Goal: Task Accomplishment & Management: Use online tool/utility

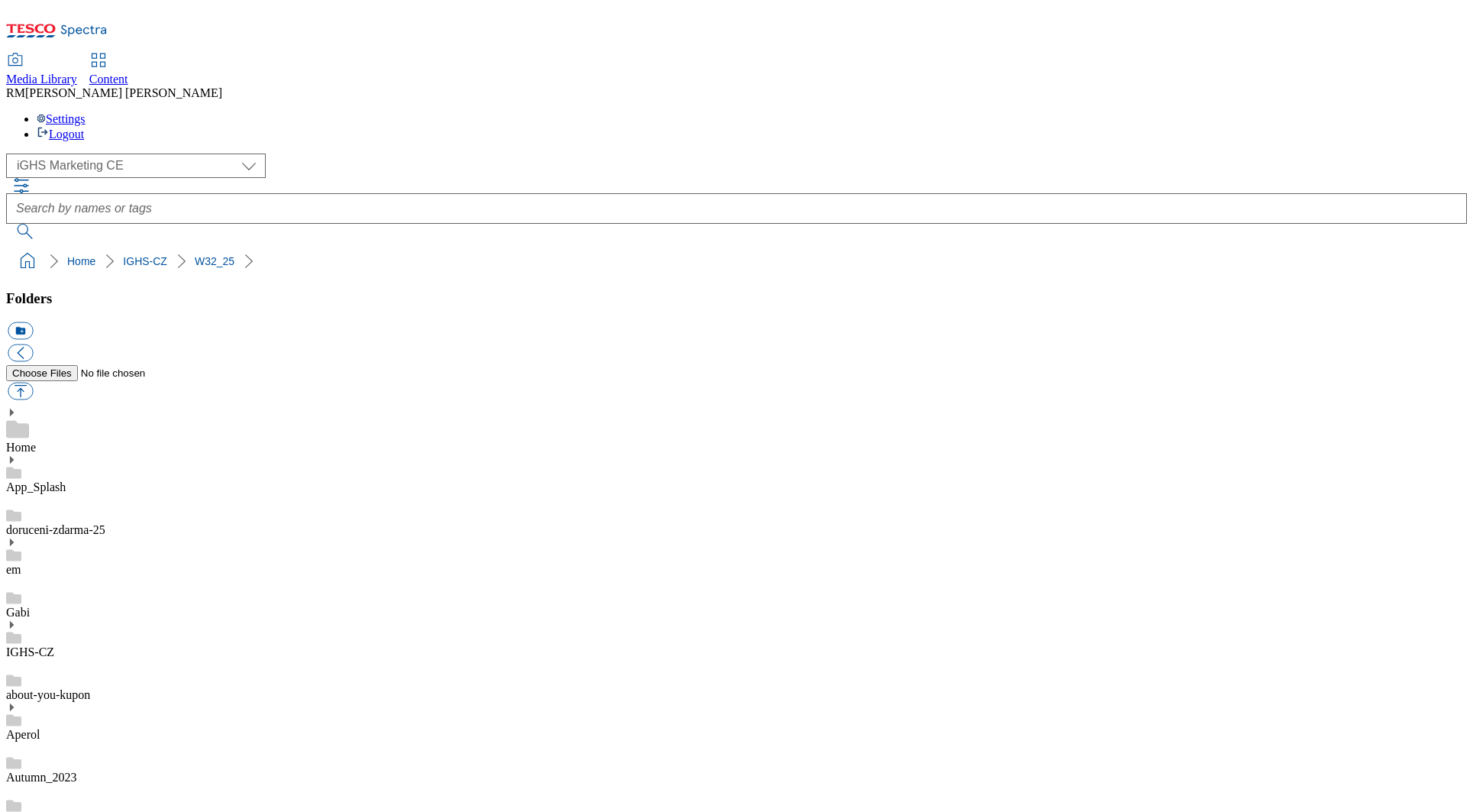
select select "flare-ighs-ce-mktg"
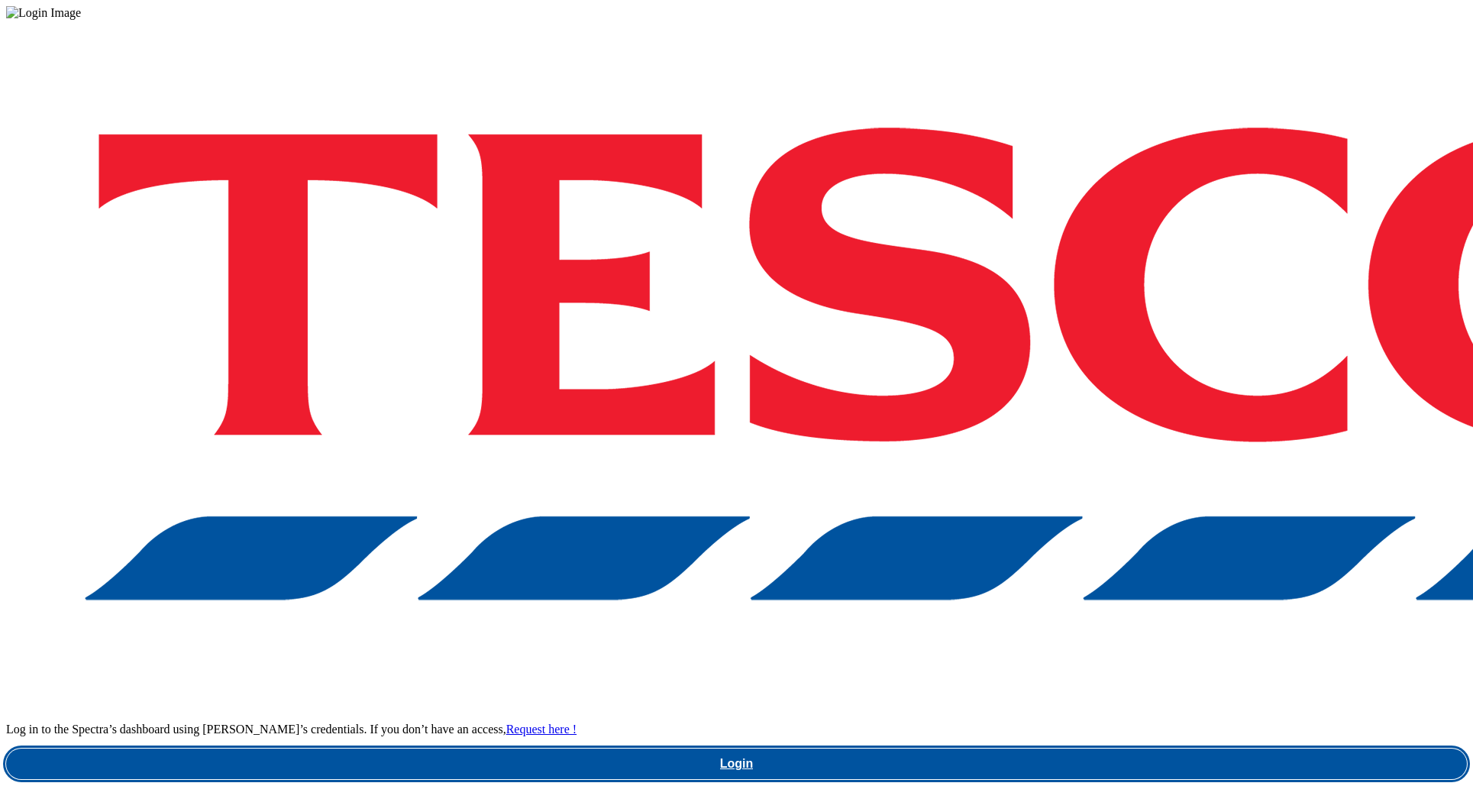
click at [1075, 748] on link "Login" at bounding box center [736, 763] width 1461 height 30
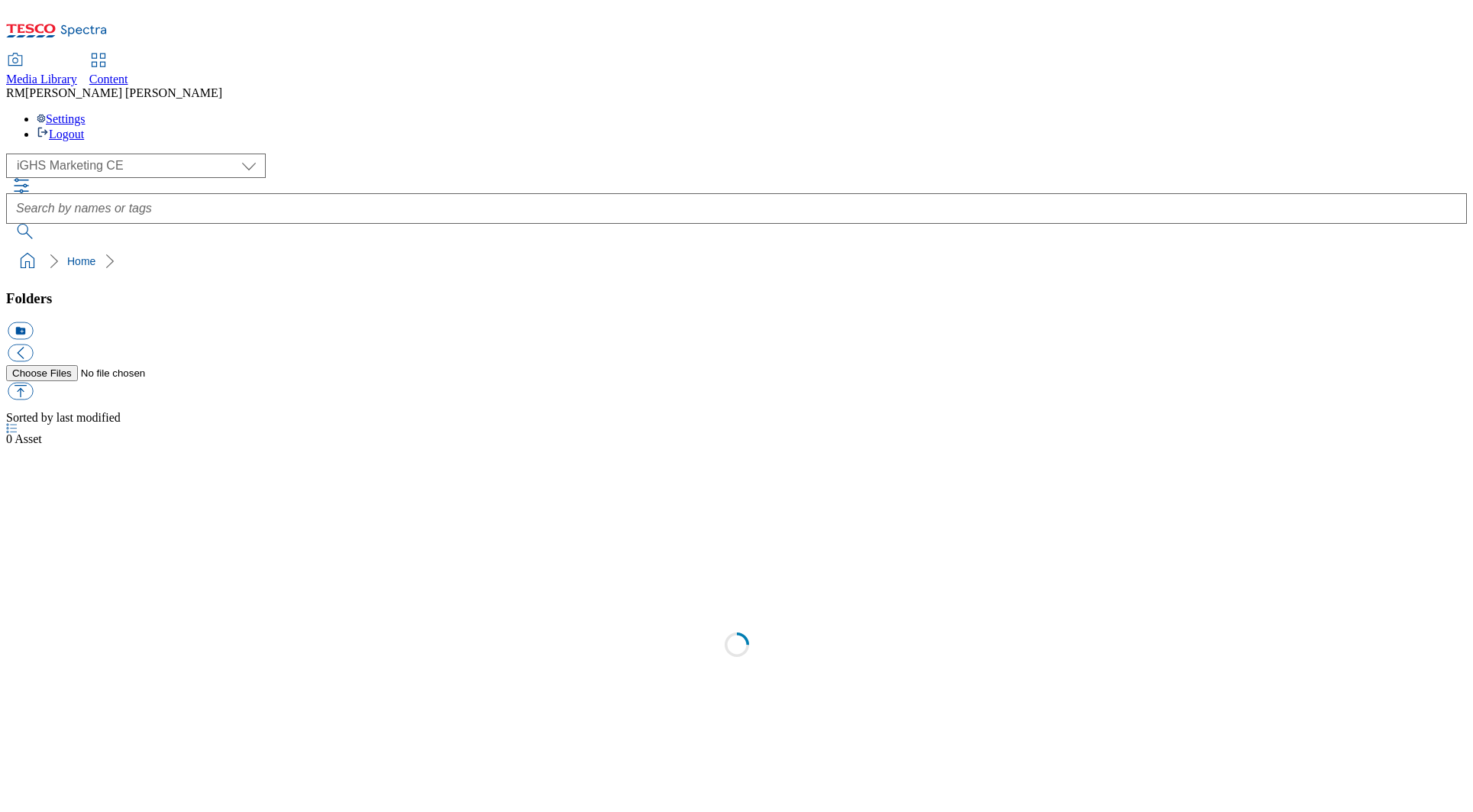
select select "flare-ighs-ce-mktg"
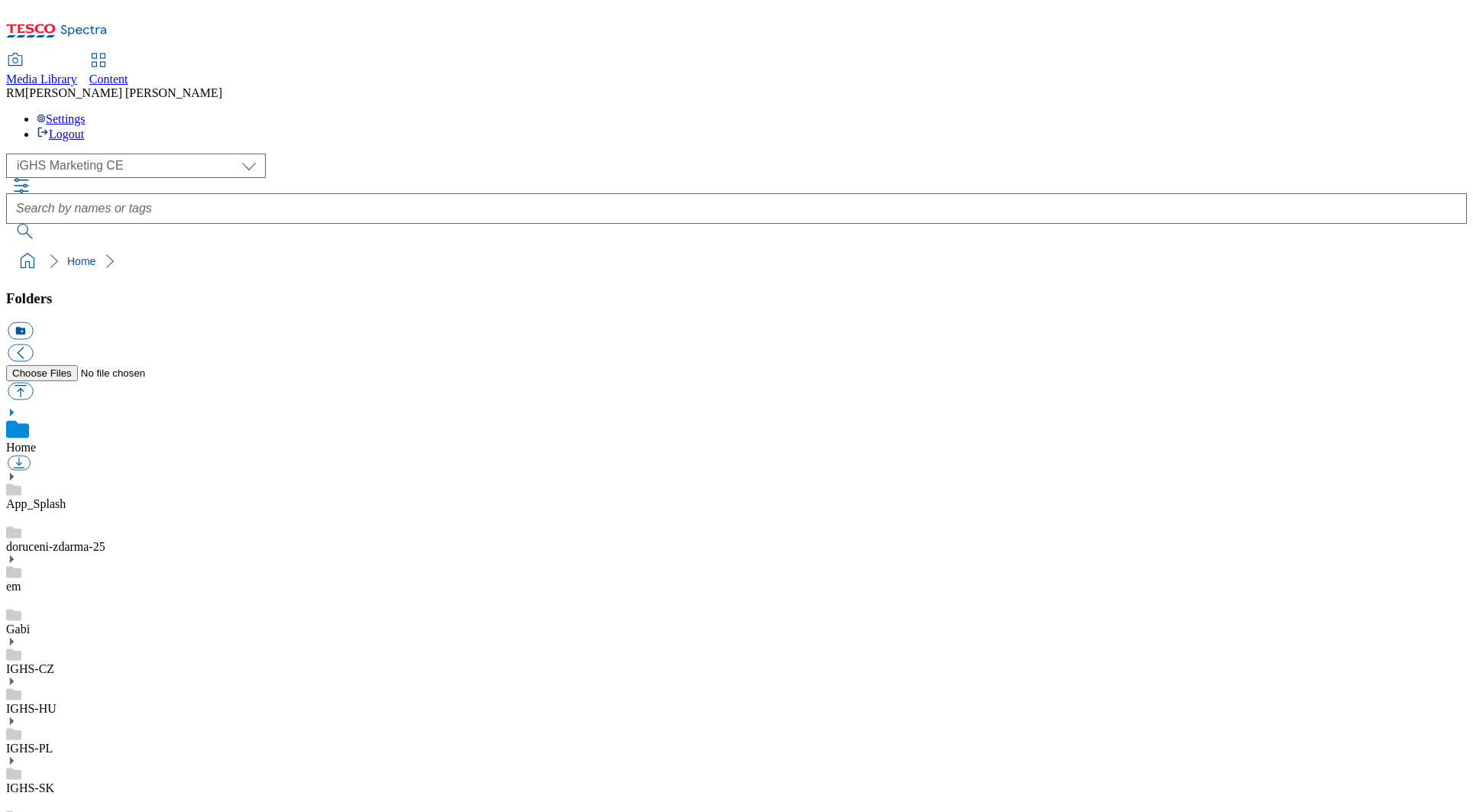
click at [17, 636] on icon at bounding box center [11, 641] width 10 height 10
click at [14, 621] on use at bounding box center [11, 625] width 4 height 8
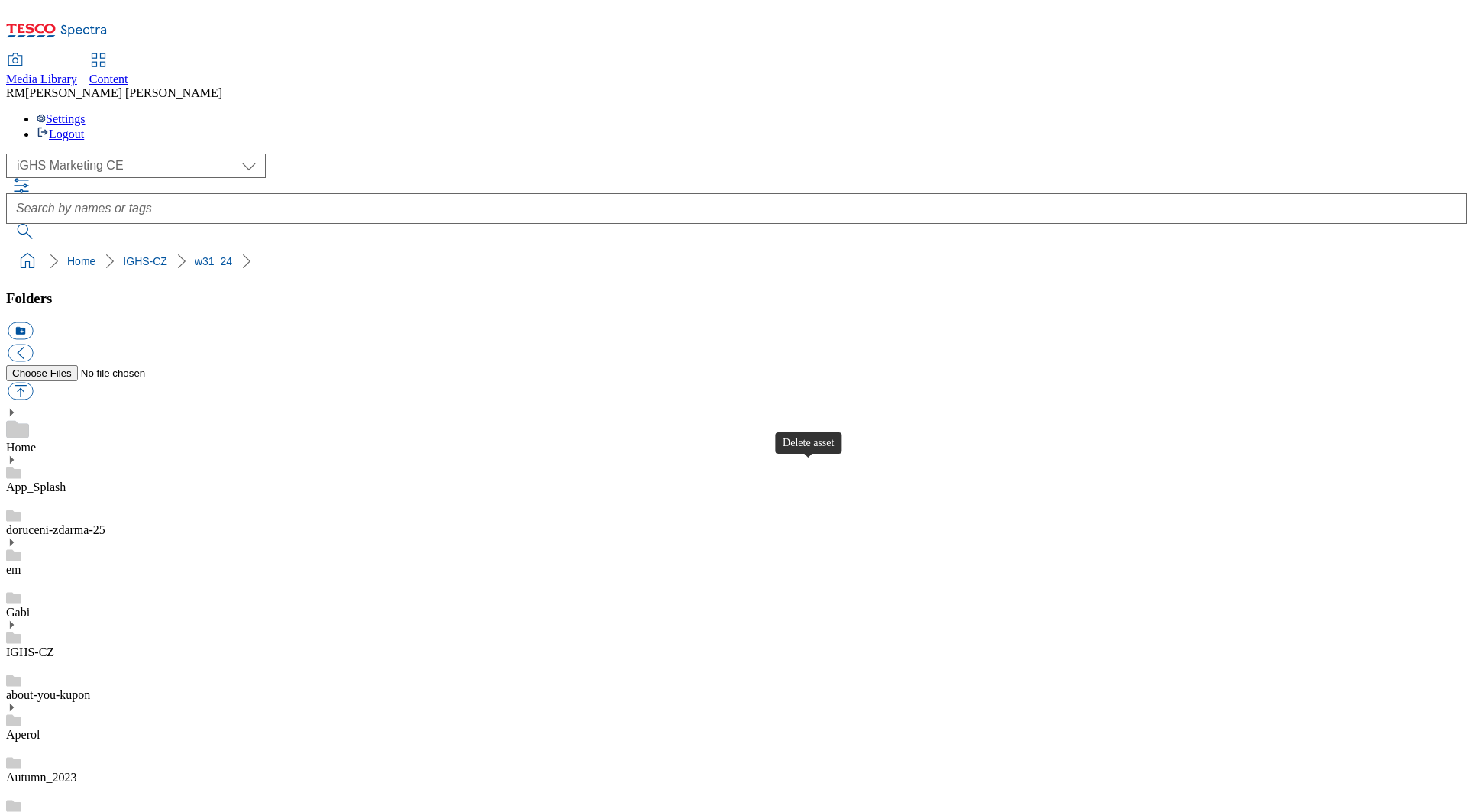
scroll to position [511, 0]
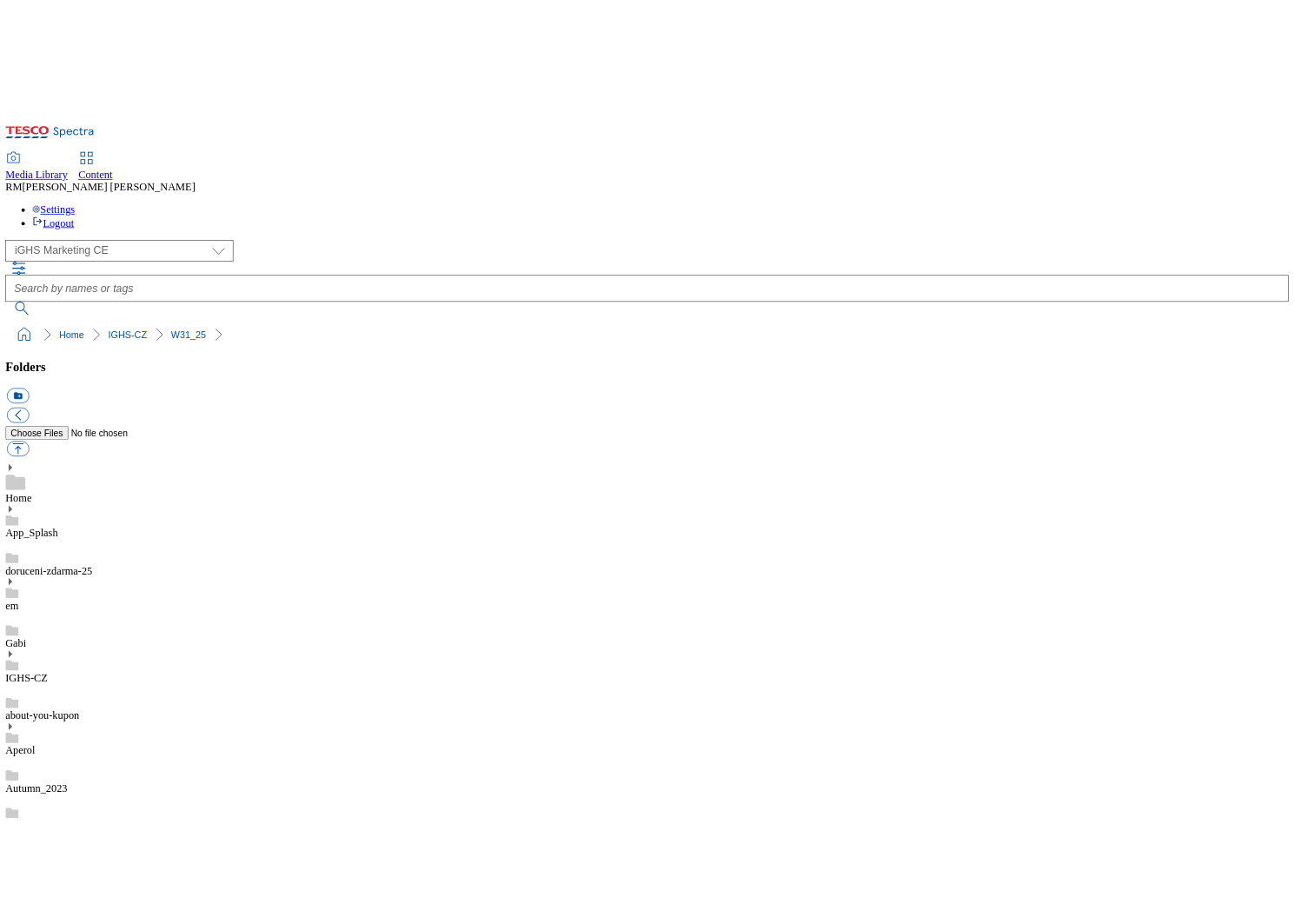
scroll to position [0, 0]
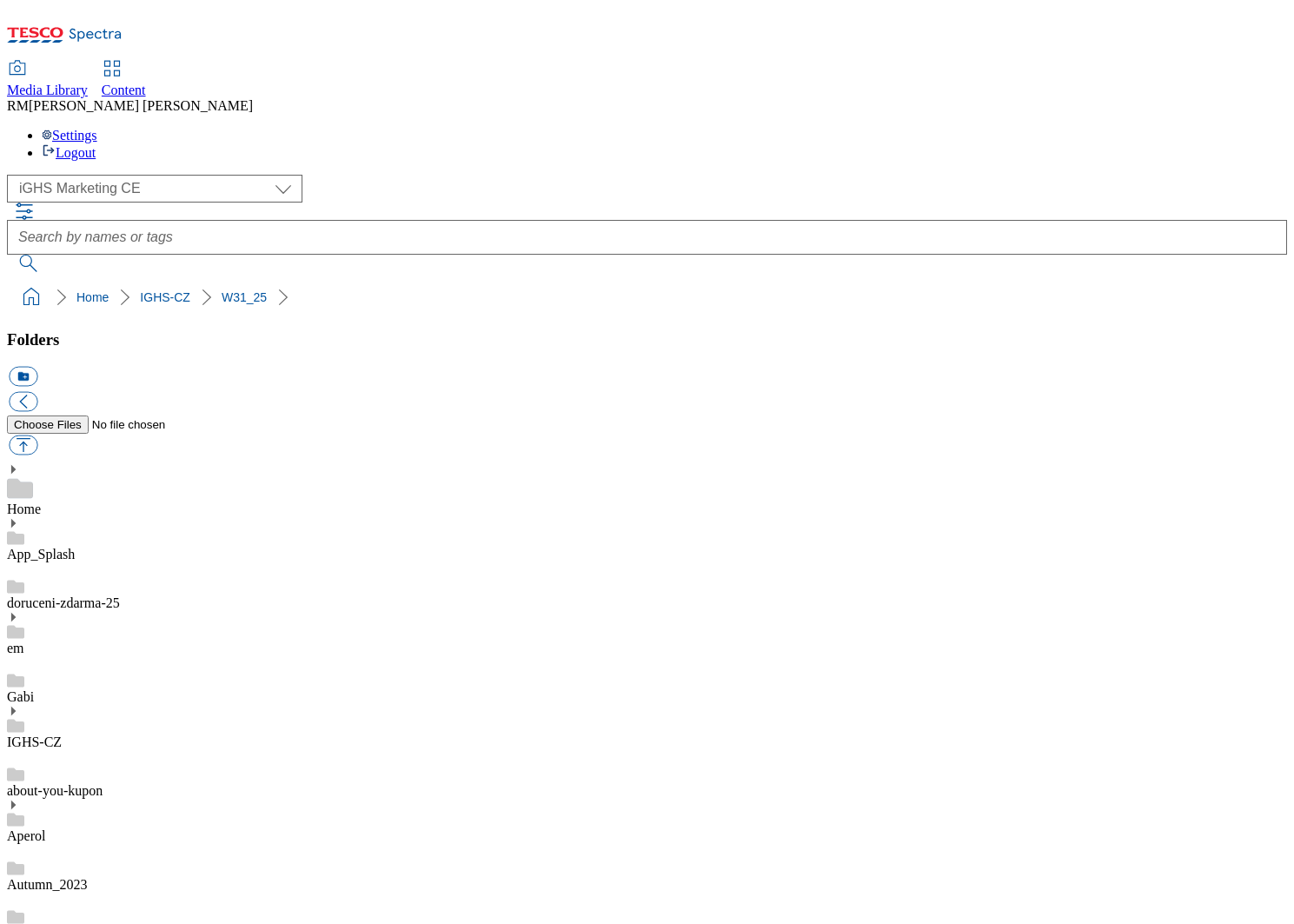
scroll to position [8372, 0]
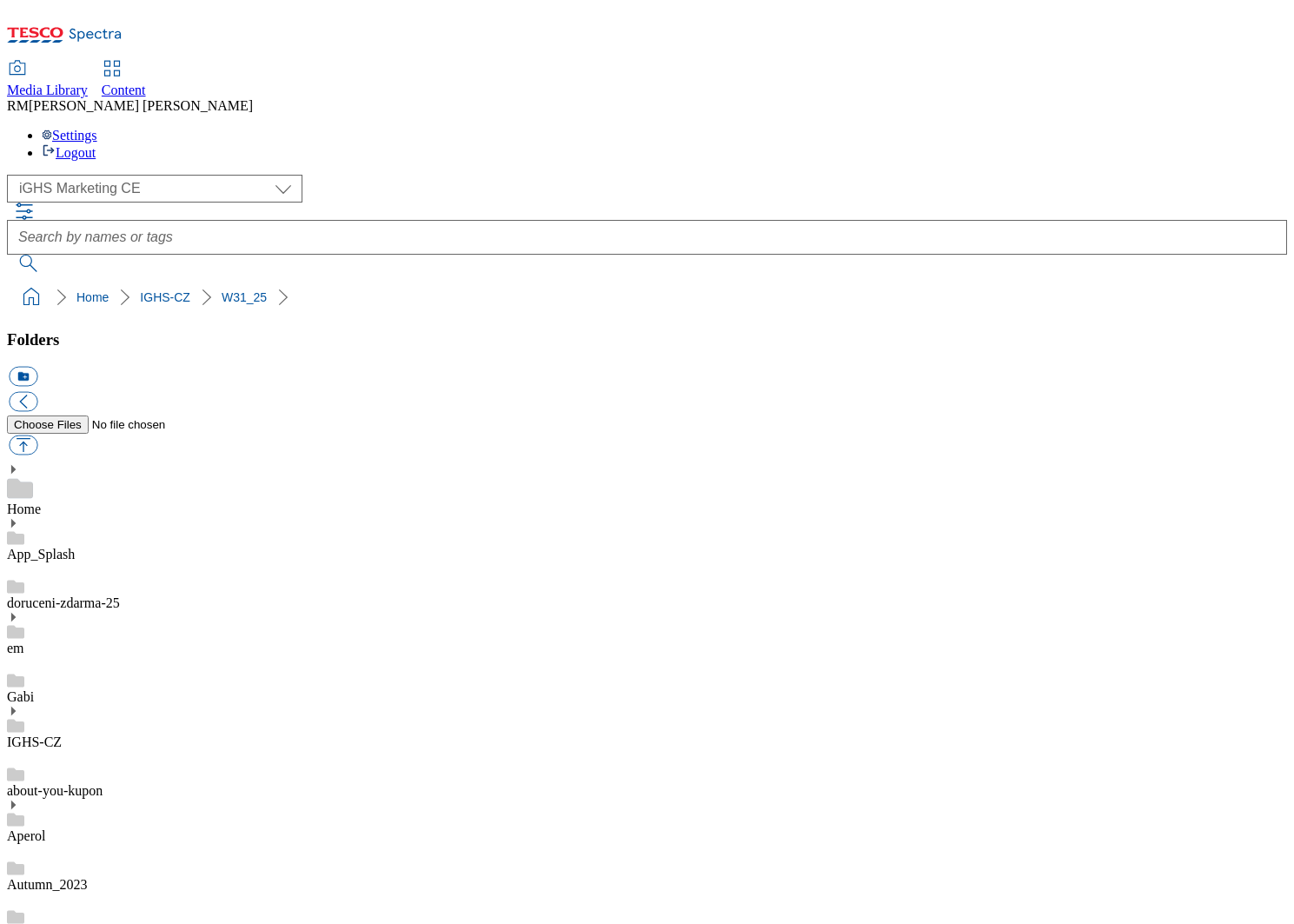
checkbox input "false"
